Goal: Task Accomplishment & Management: Manage account settings

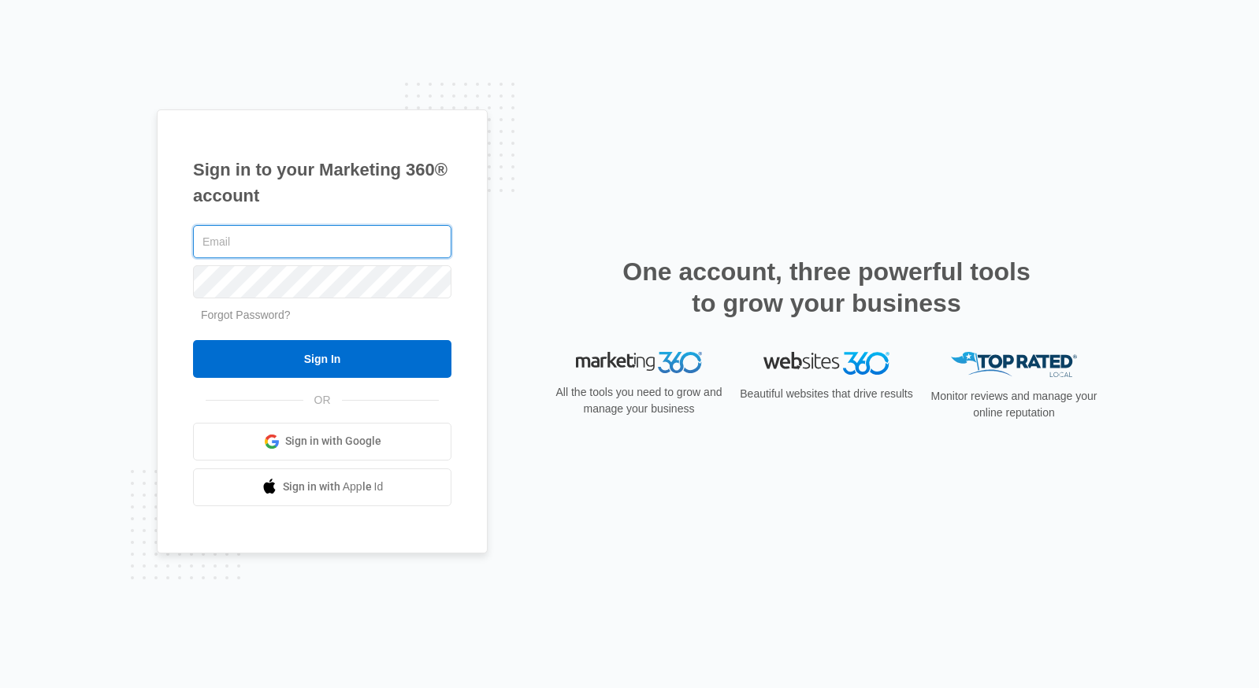
type input "[PERSON_NAME][EMAIL_ADDRESS][DOMAIN_NAME]"
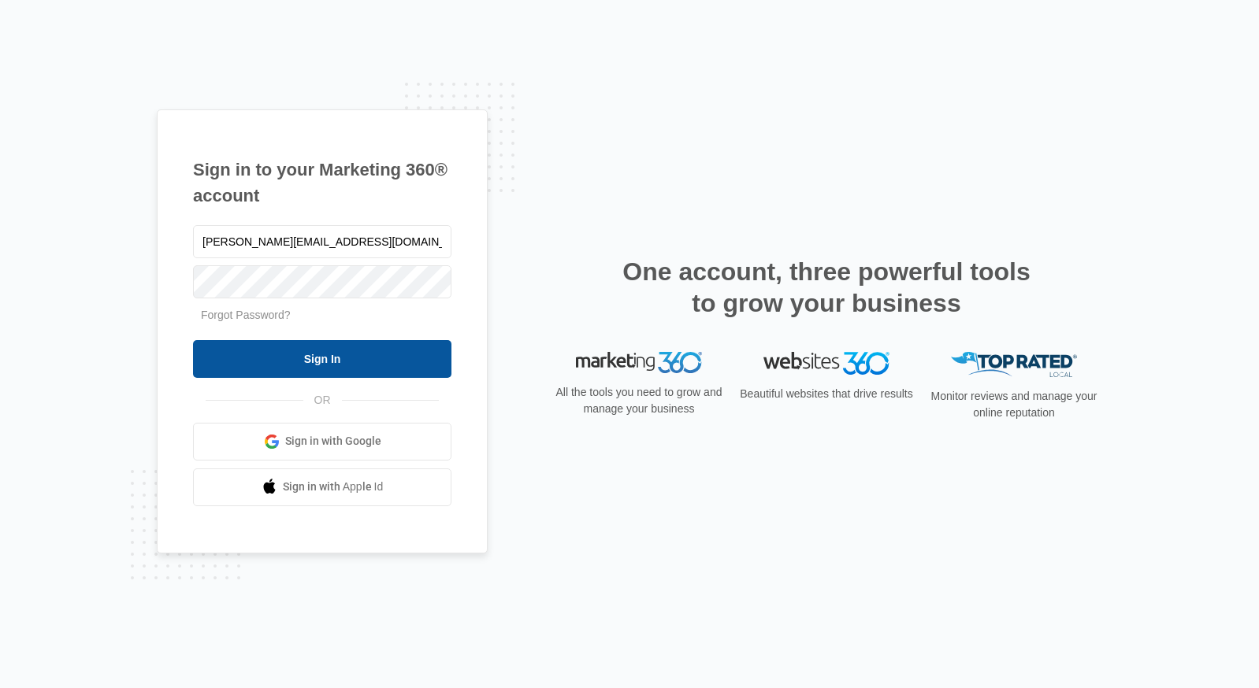
click at [382, 354] on input "Sign In" at bounding box center [322, 359] width 258 height 38
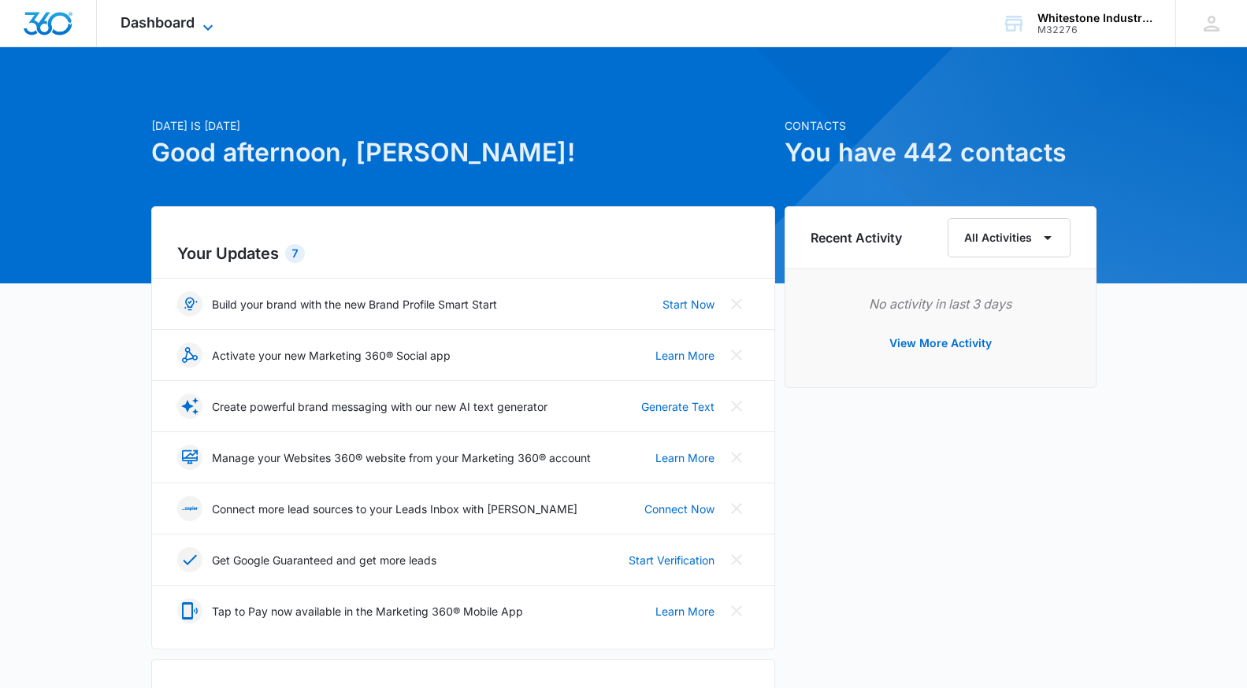
click at [176, 29] on span "Dashboard" at bounding box center [157, 22] width 74 height 17
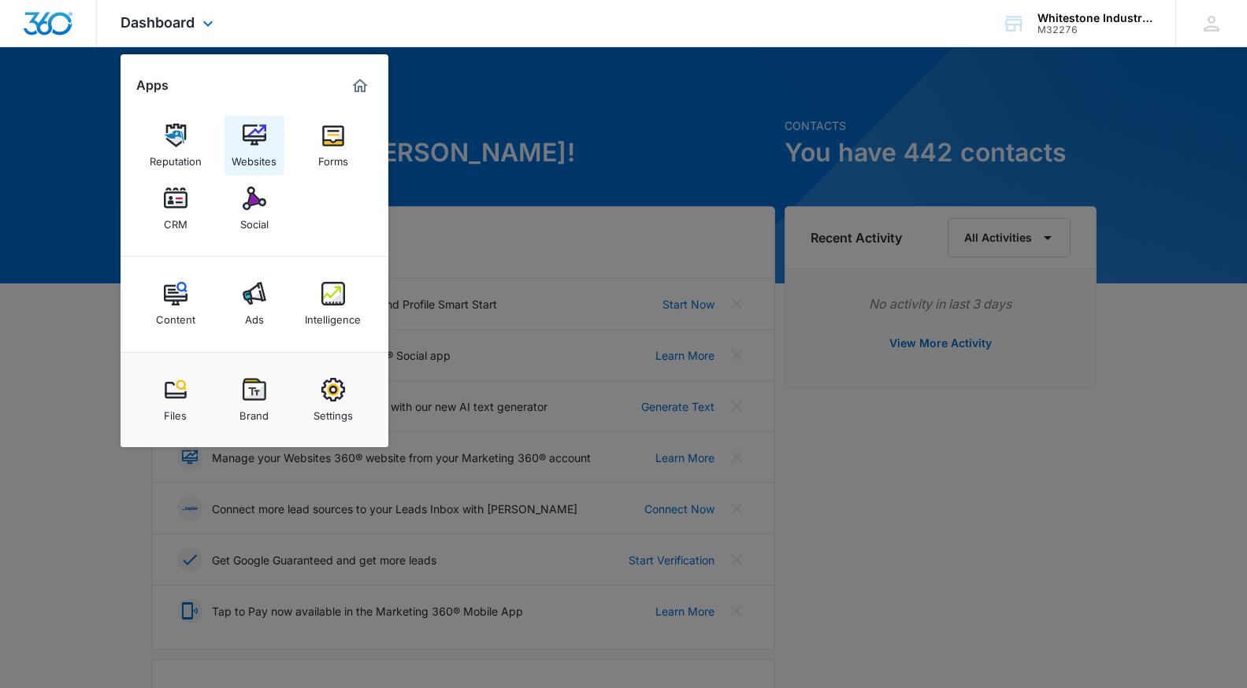
click at [260, 134] on img at bounding box center [255, 136] width 24 height 24
